Goal: Information Seeking & Learning: Learn about a topic

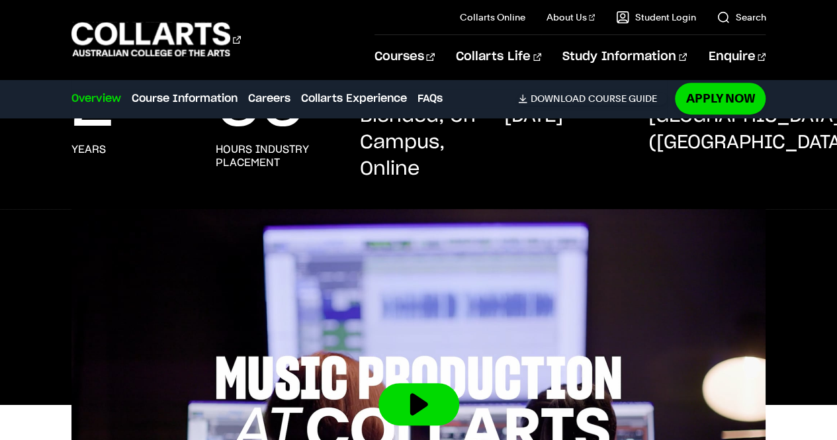
scroll to position [341, 0]
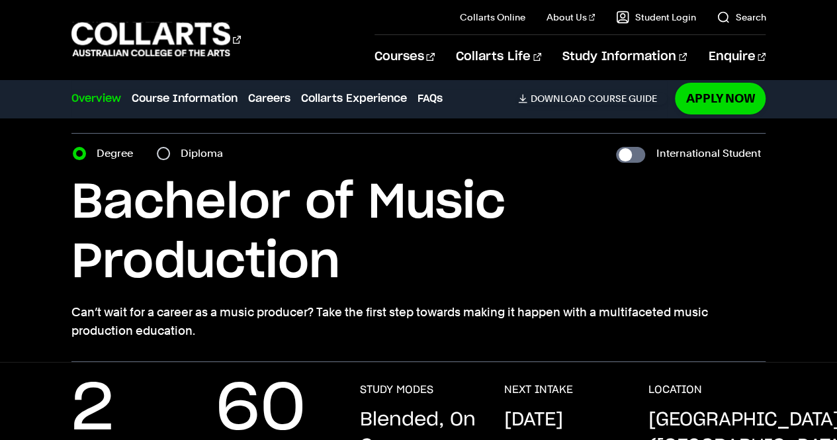
scroll to position [34, 0]
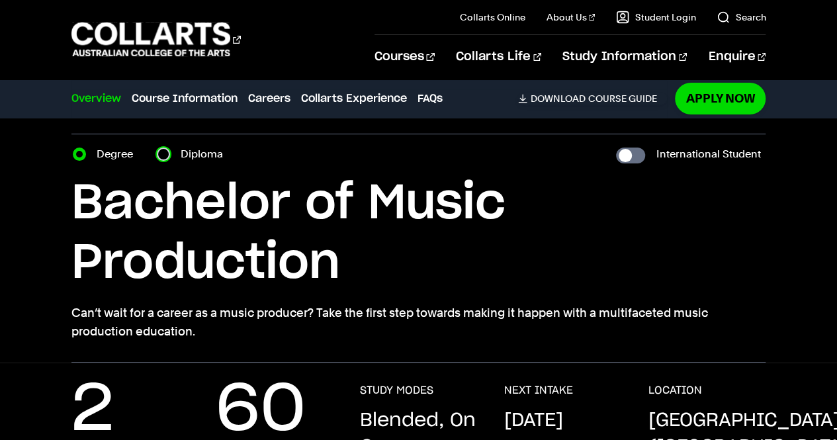
click at [161, 152] on input "Diploma" at bounding box center [163, 154] width 13 height 13
radio input "true"
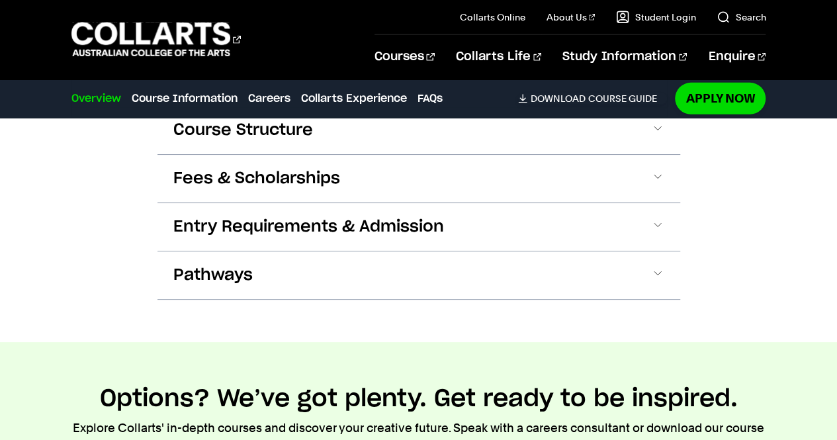
scroll to position [1948, 0]
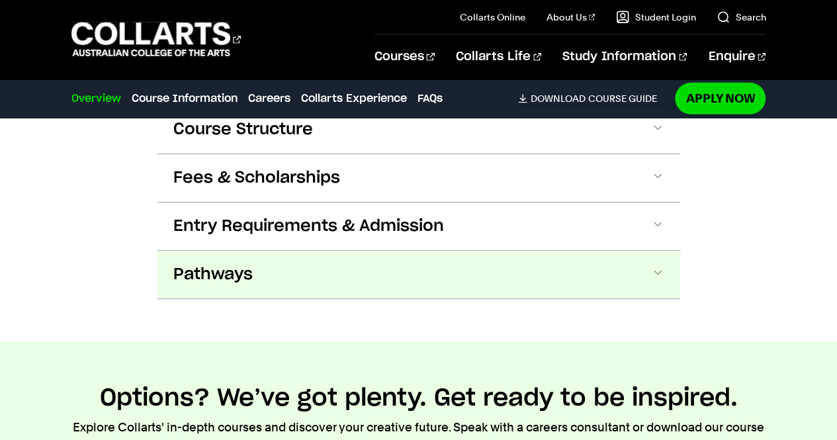
click at [308, 285] on button "Pathways" at bounding box center [418, 275] width 523 height 48
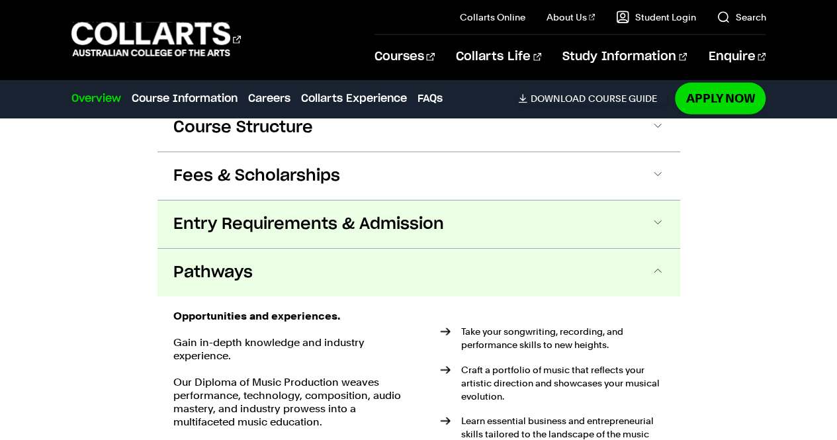
click at [311, 230] on span "Entry Requirements & Admission" at bounding box center [308, 224] width 271 height 21
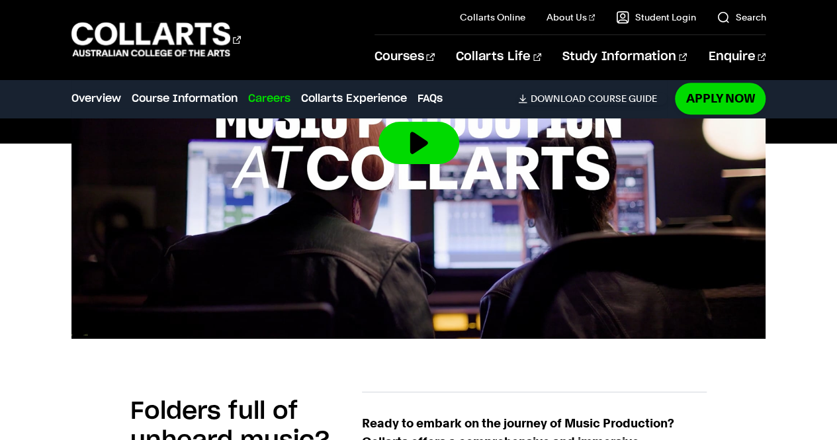
scroll to position [582, 0]
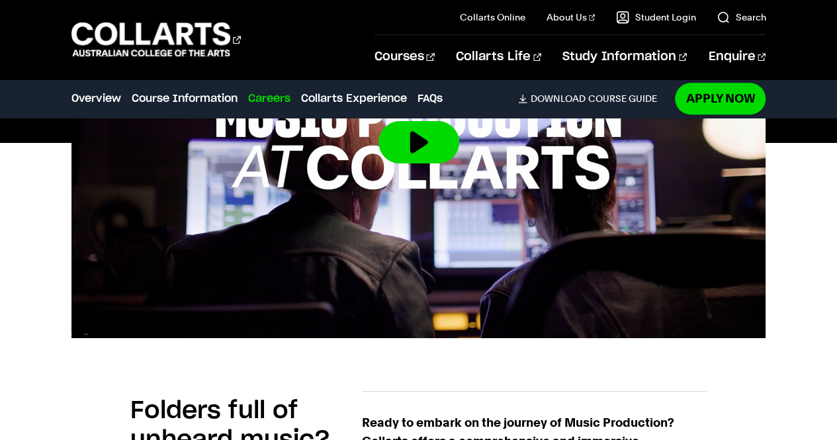
scroll to position [34, 0]
